Goal: Task Accomplishment & Management: Manage account settings

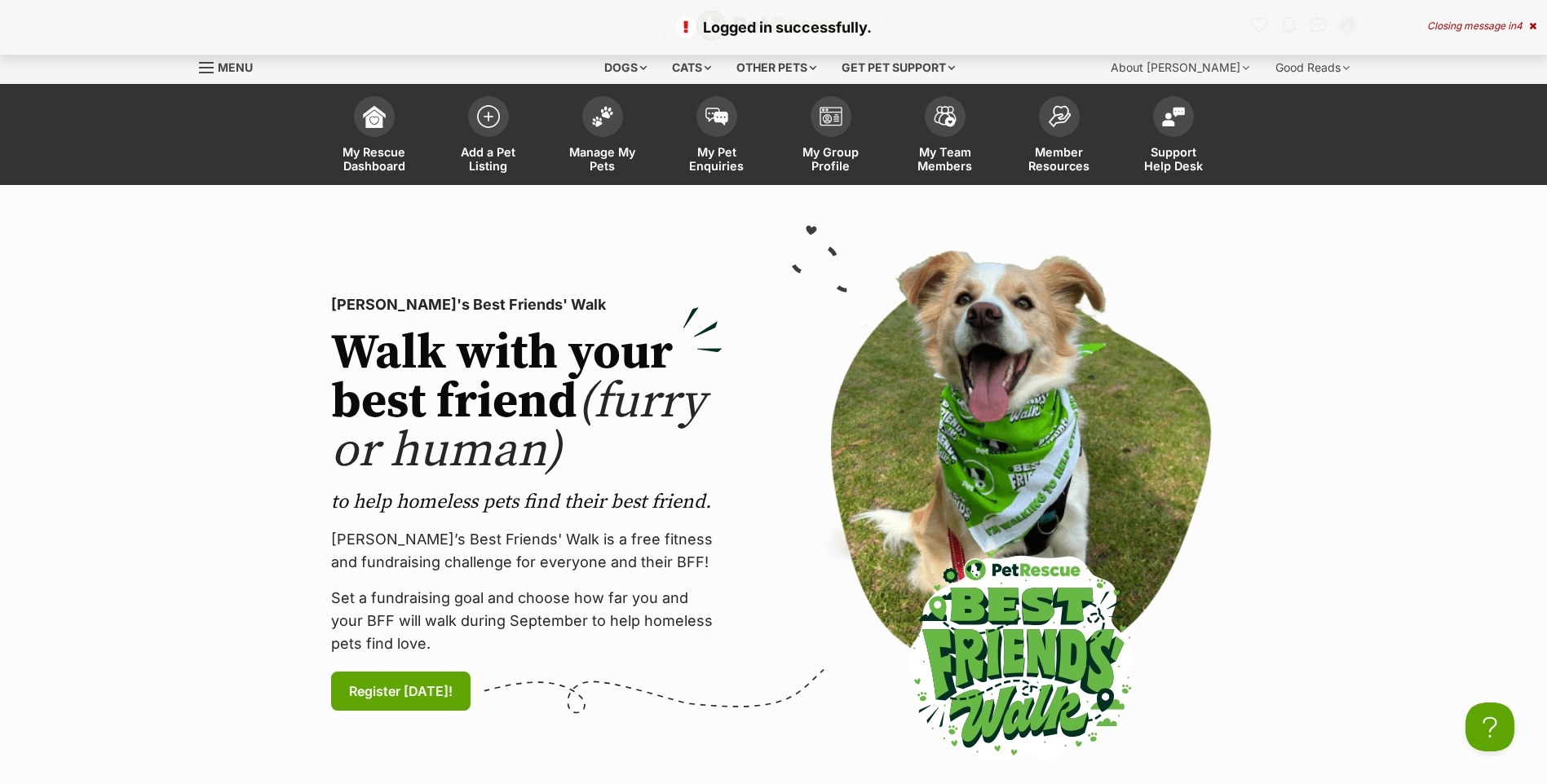
click at [1474, 24] on div "Closing message in 4" at bounding box center [1481, 26] width 110 height 11
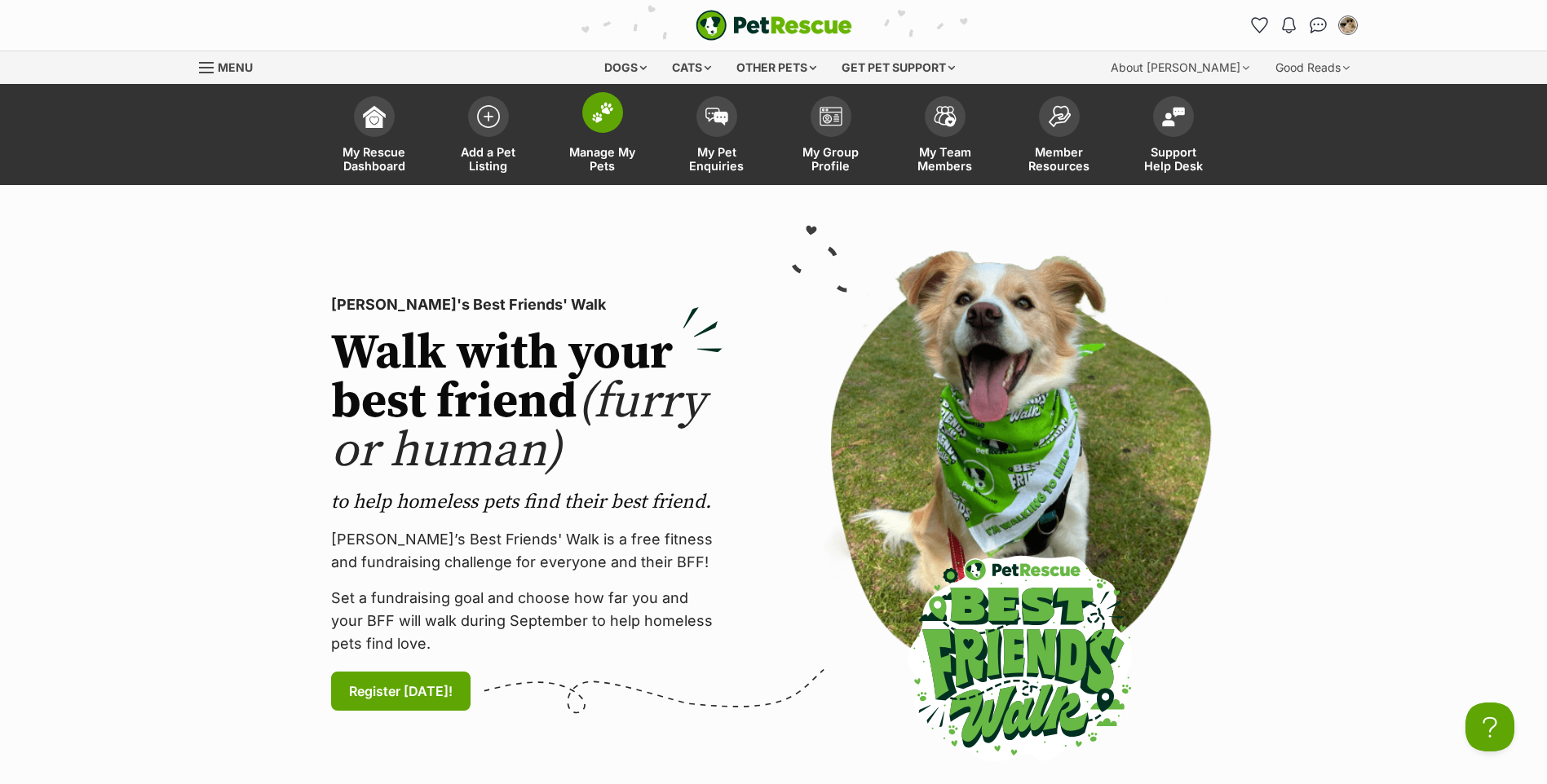
click at [618, 129] on link "Manage My Pets" at bounding box center [603, 136] width 114 height 97
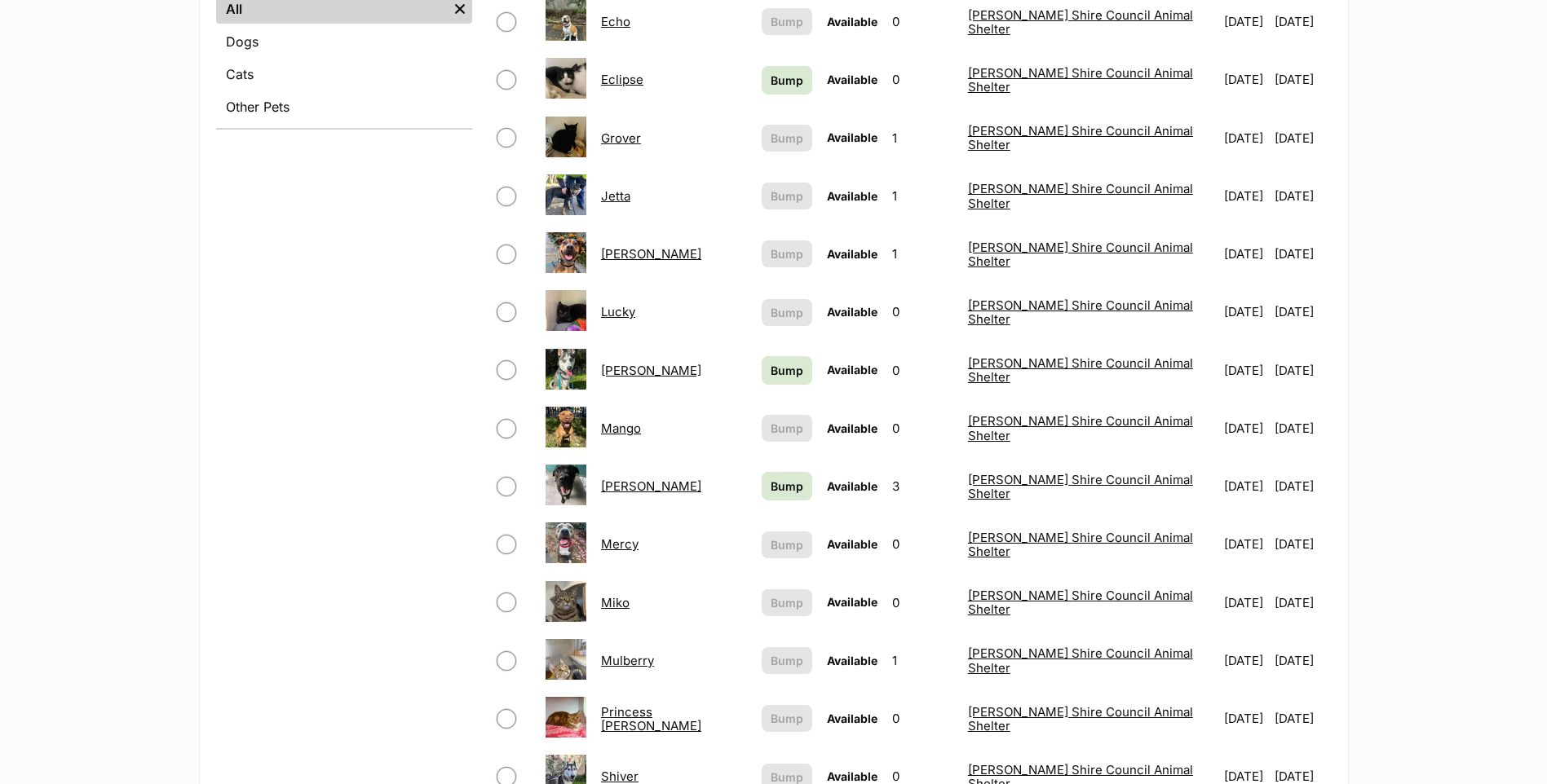
scroll to position [733, 0]
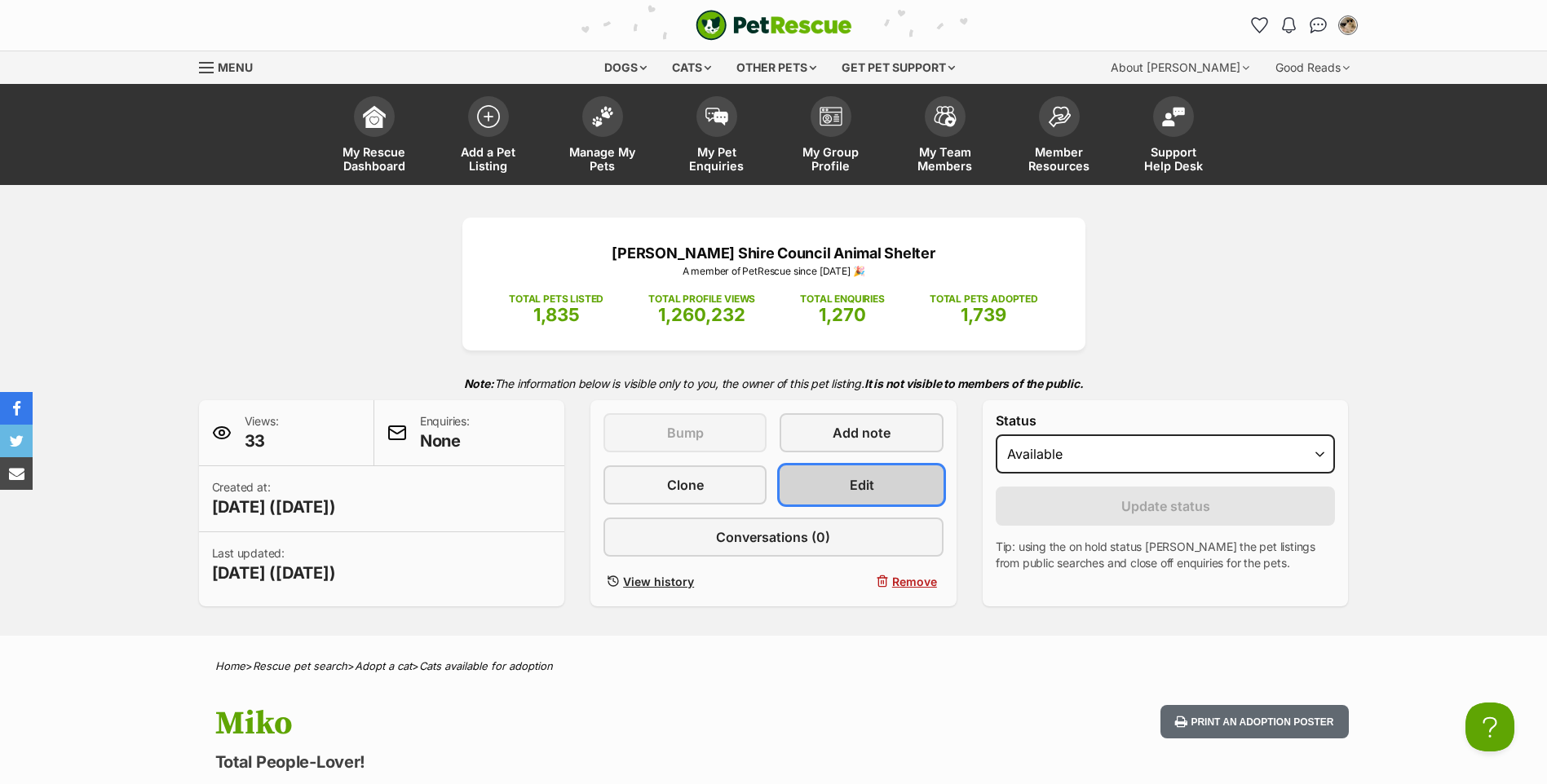
click at [881, 489] on link "Edit" at bounding box center [860, 485] width 163 height 40
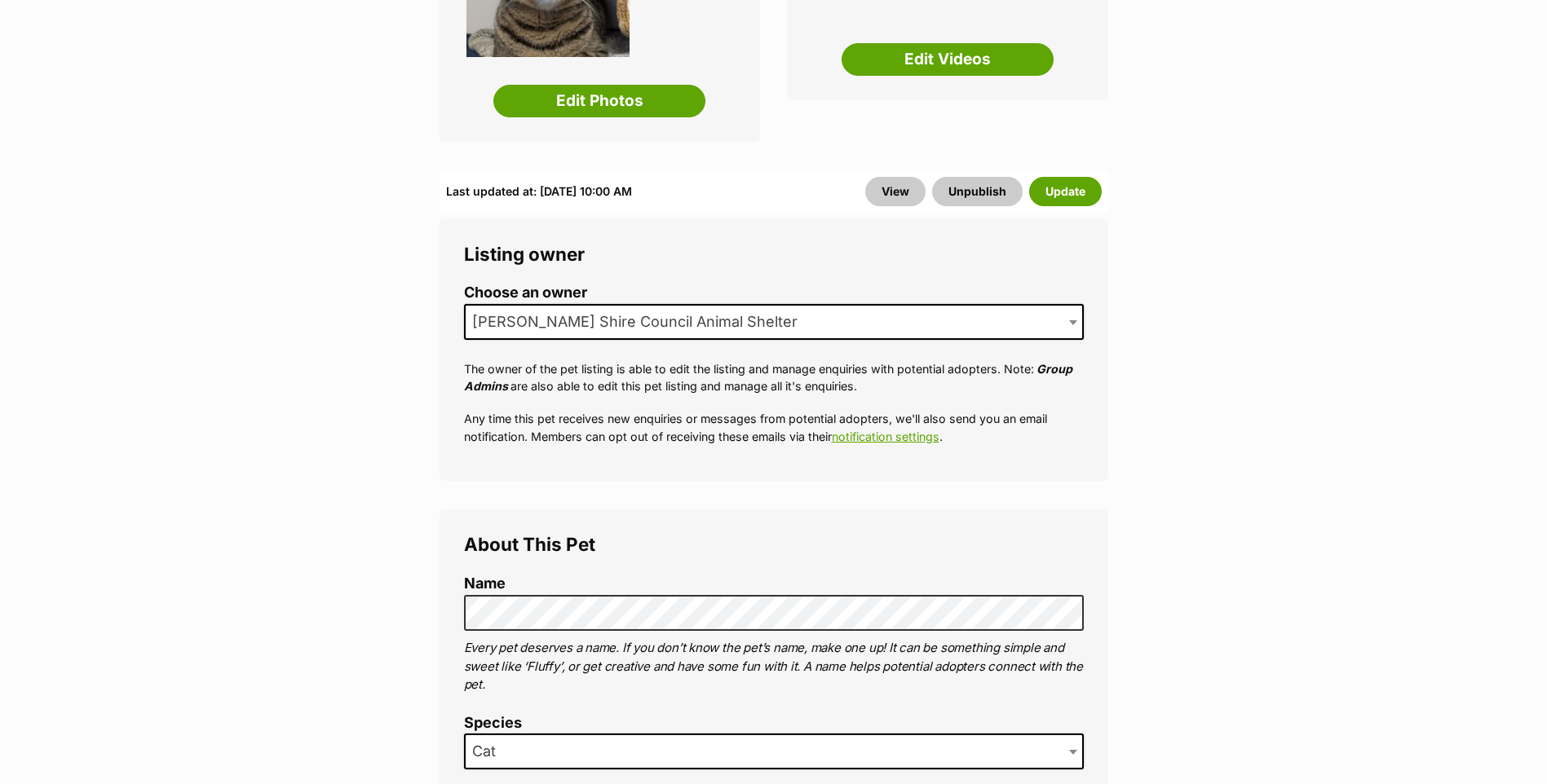
scroll to position [652, 0]
